Goal: Browse casually: Explore the website without a specific task or goal

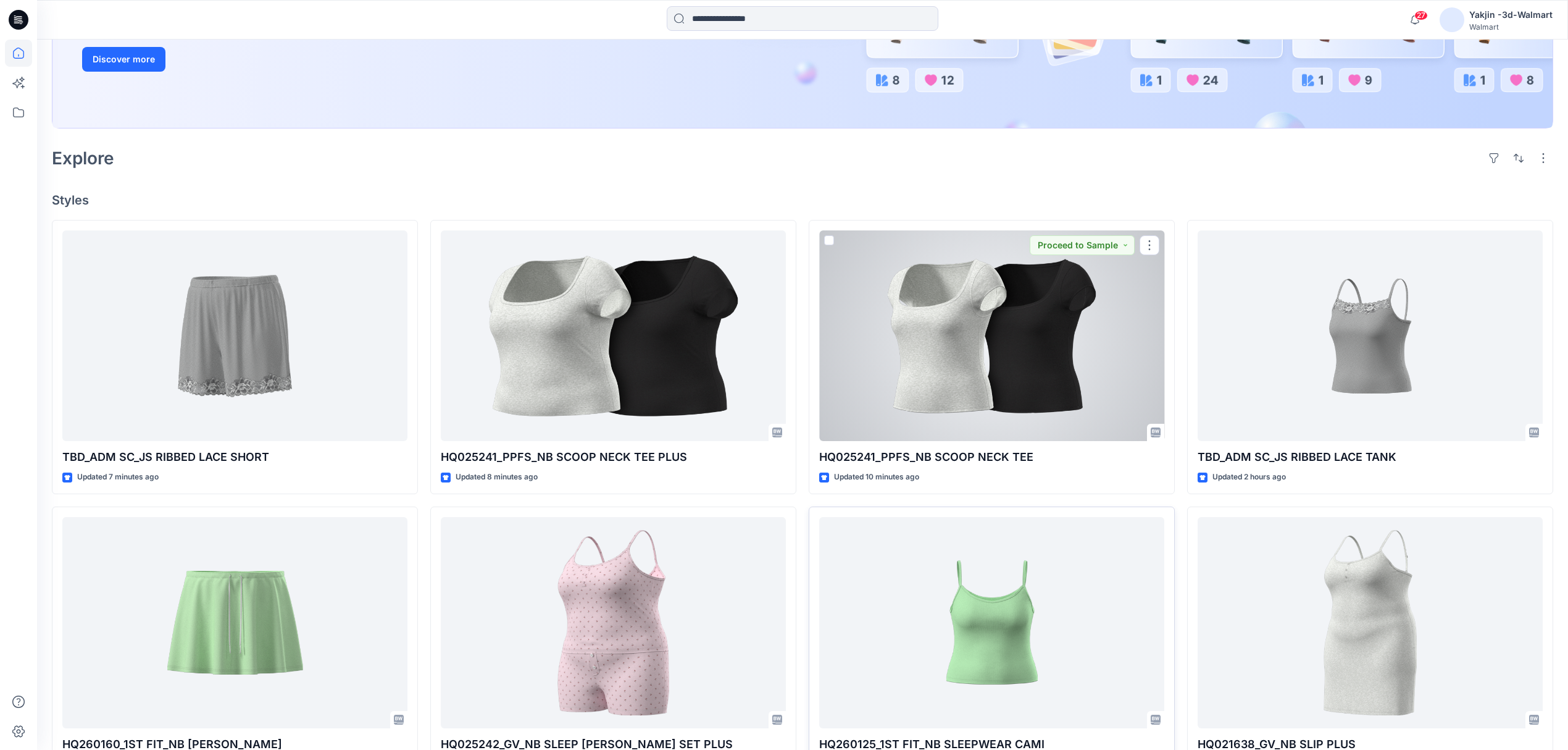
scroll to position [329, 0]
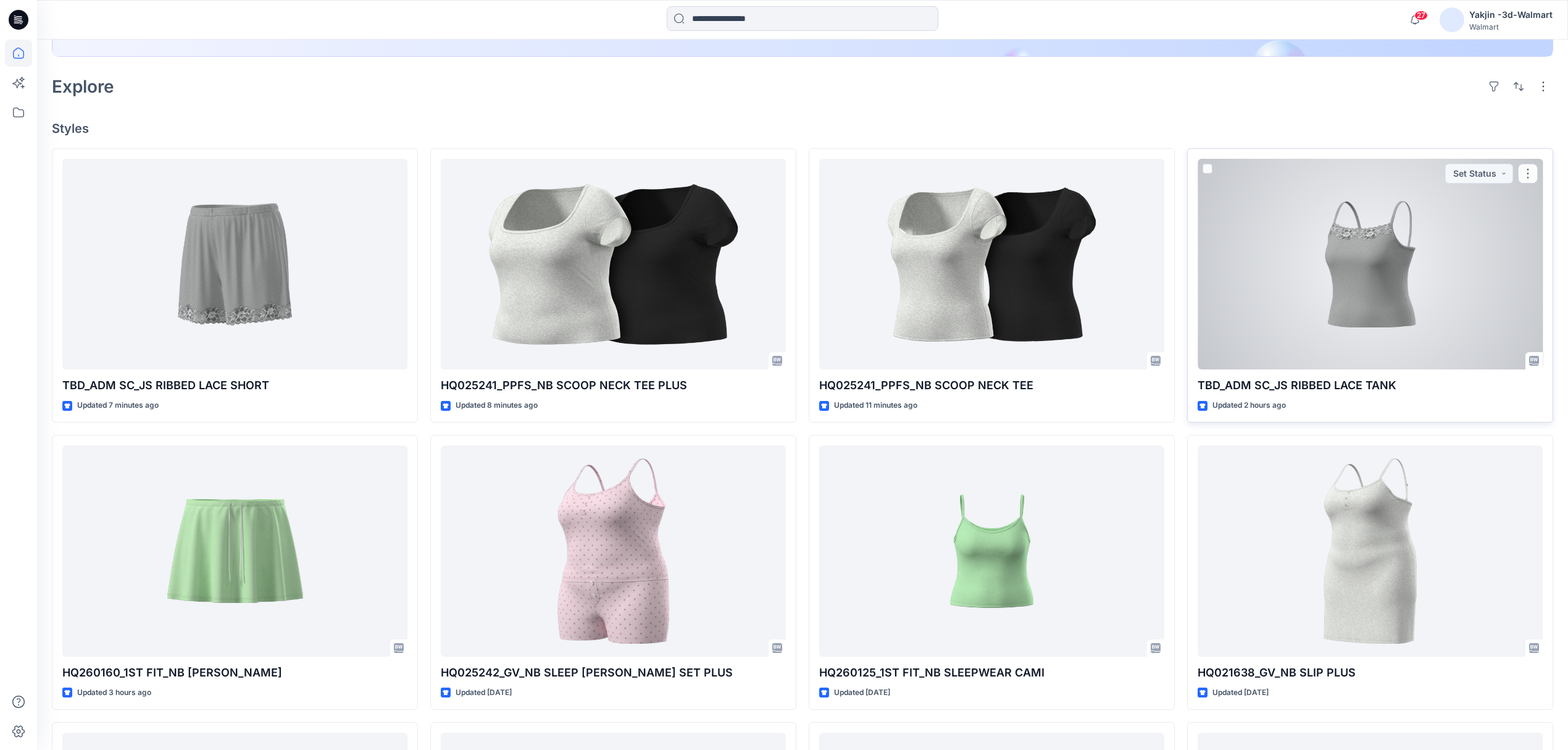
click at [1251, 258] on div at bounding box center [1370, 264] width 345 height 211
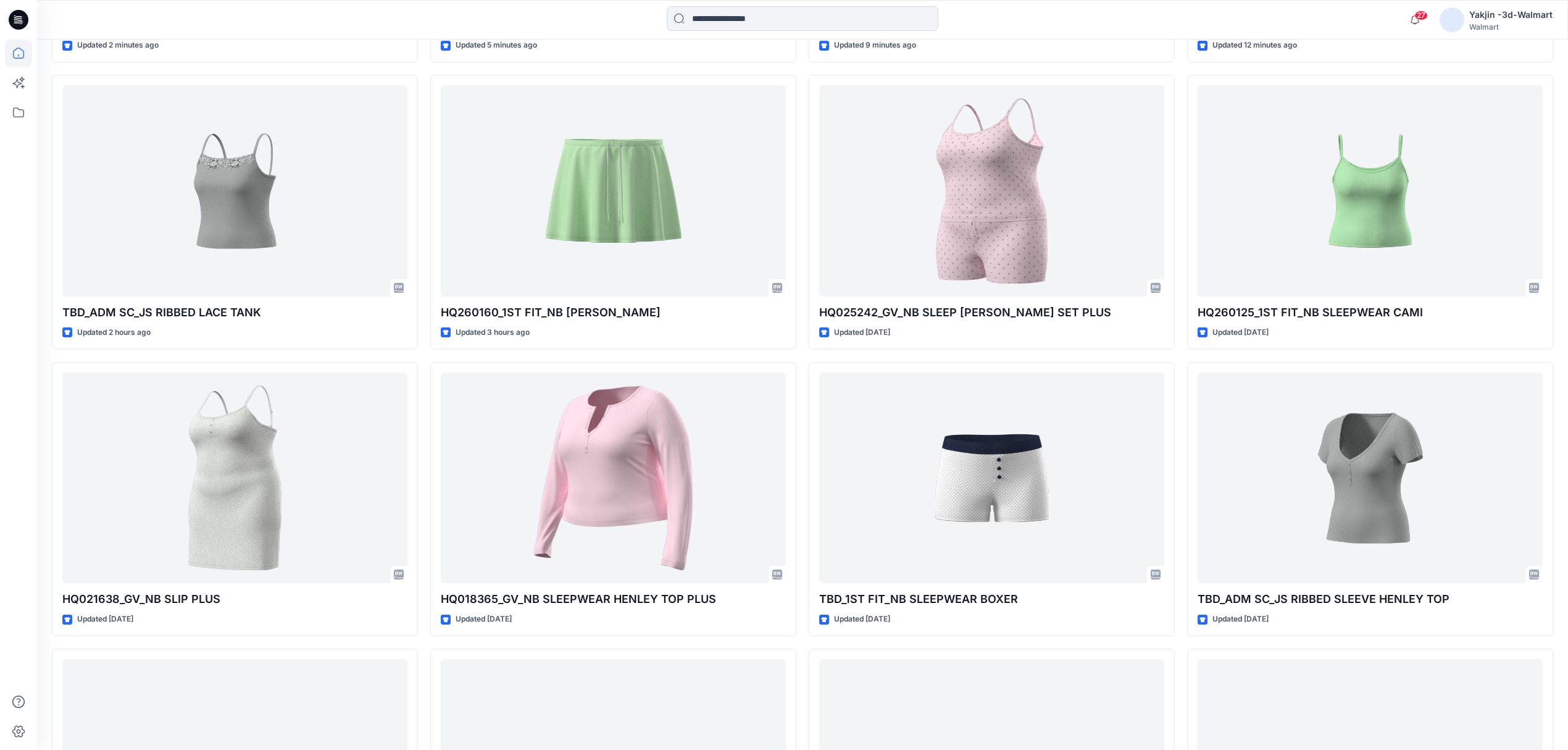
scroll to position [718, 0]
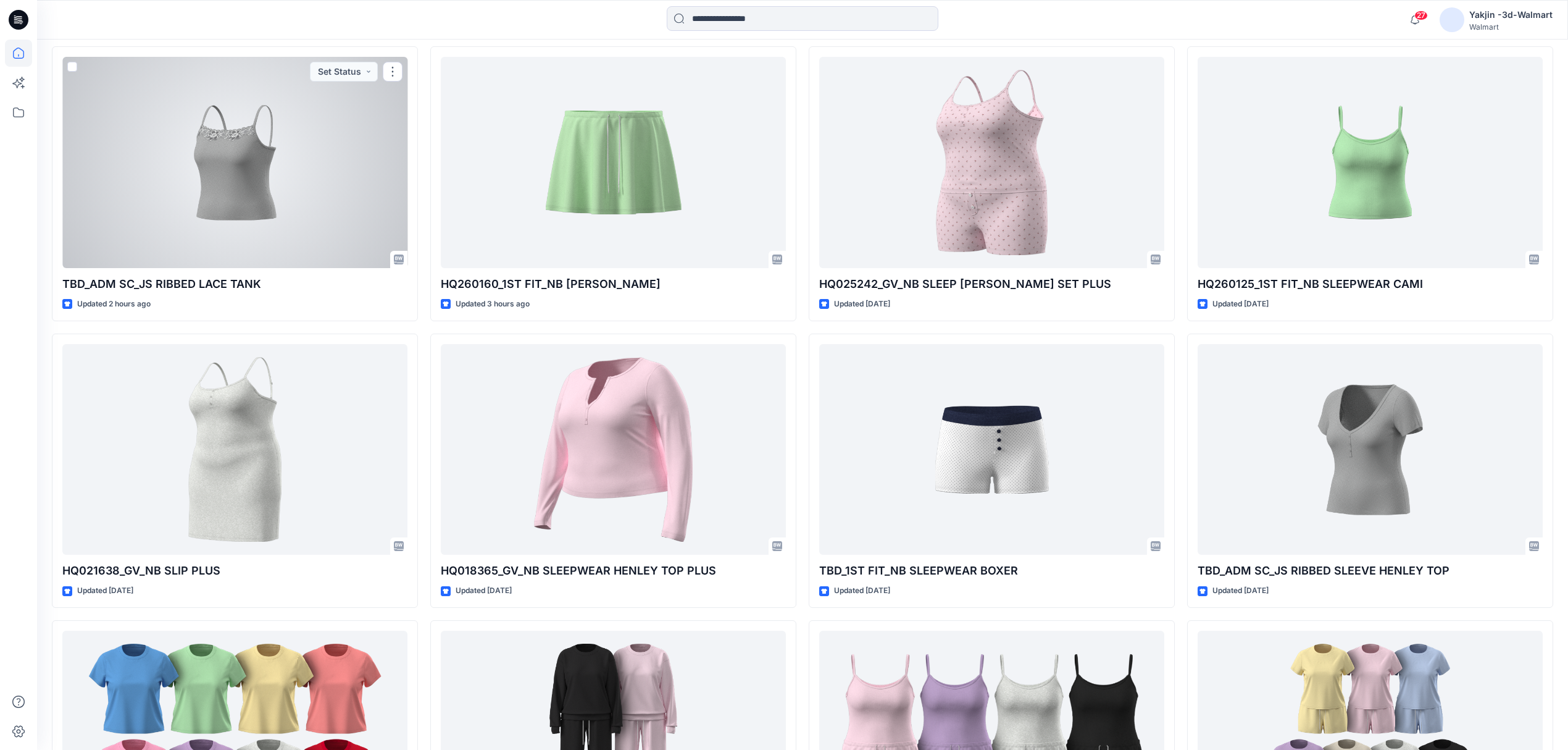
click at [332, 198] on div at bounding box center [235, 162] width 345 height 211
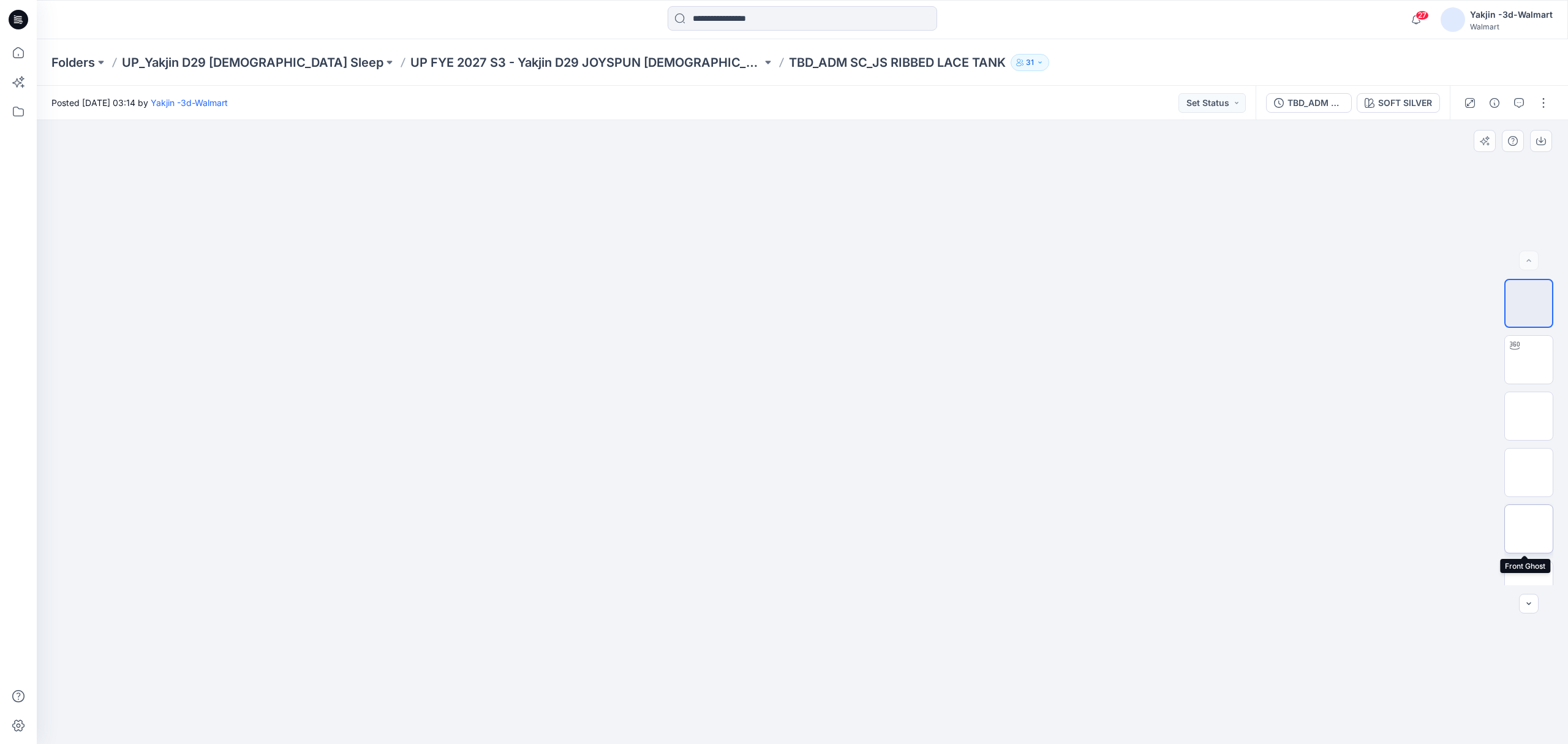
click at [1529, 529] on img at bounding box center [1529, 529] width 0 height 0
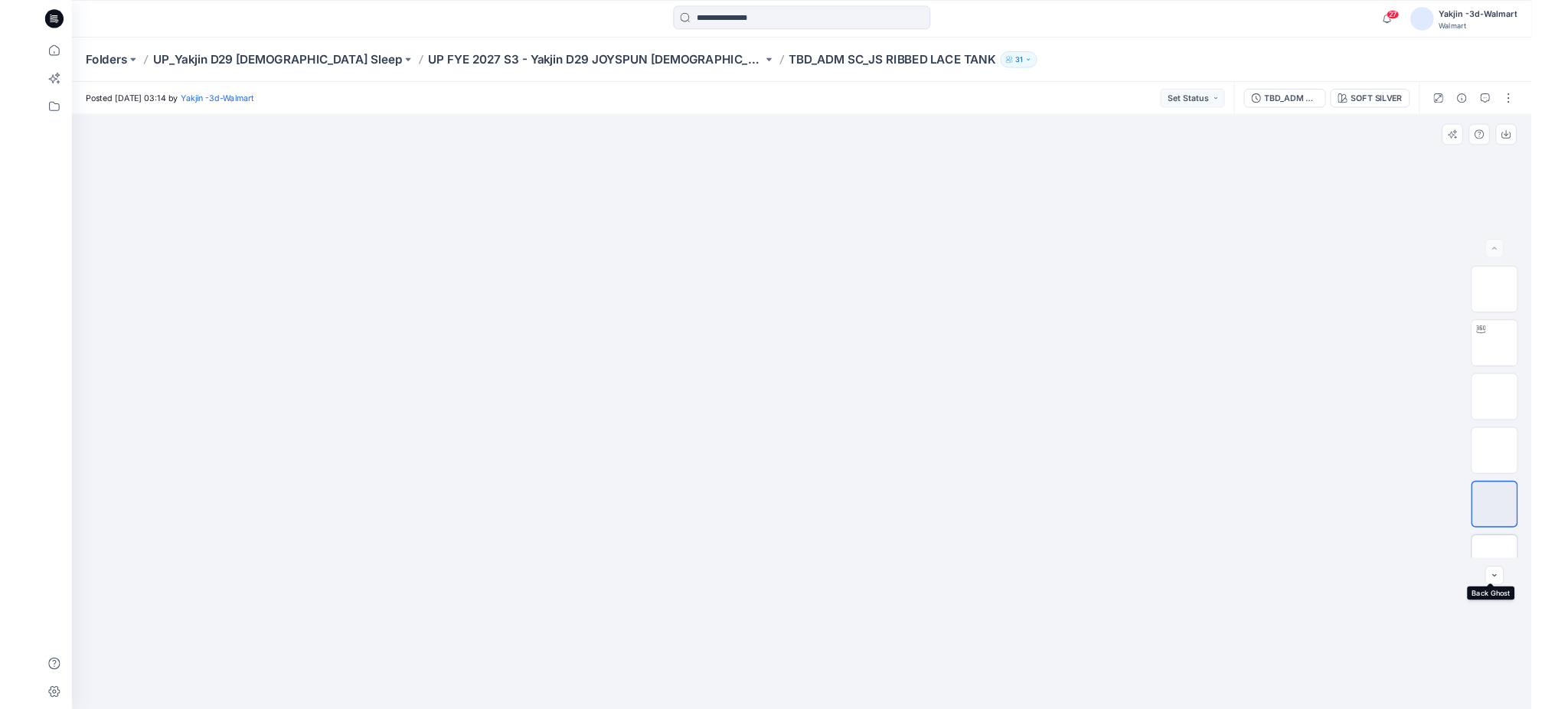
scroll to position [101, 0]
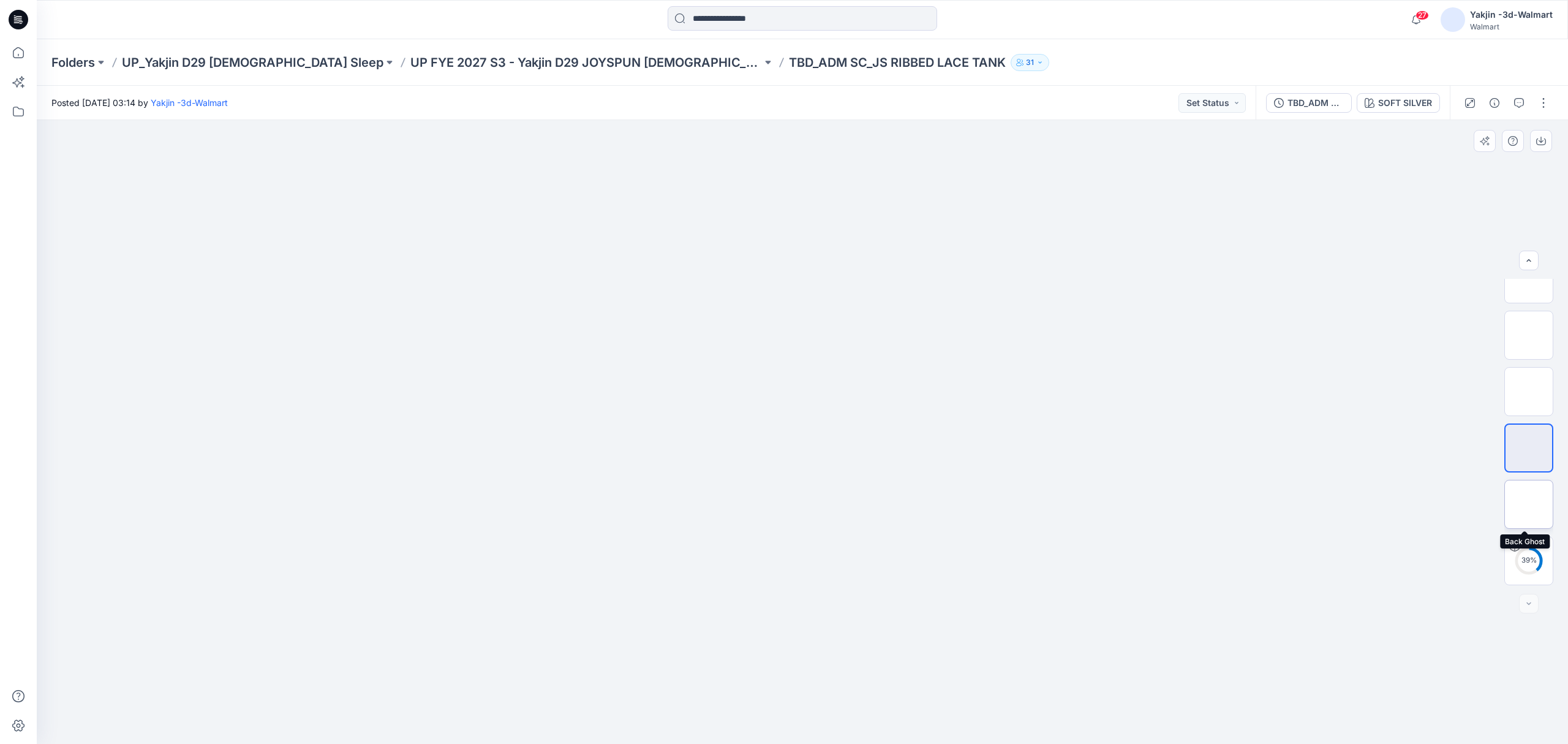
click at [1529, 504] on img at bounding box center [1529, 504] width 0 height 0
click at [820, 329] on img at bounding box center [802, 329] width 153 height 0
